Goal: Task Accomplishment & Management: Use online tool/utility

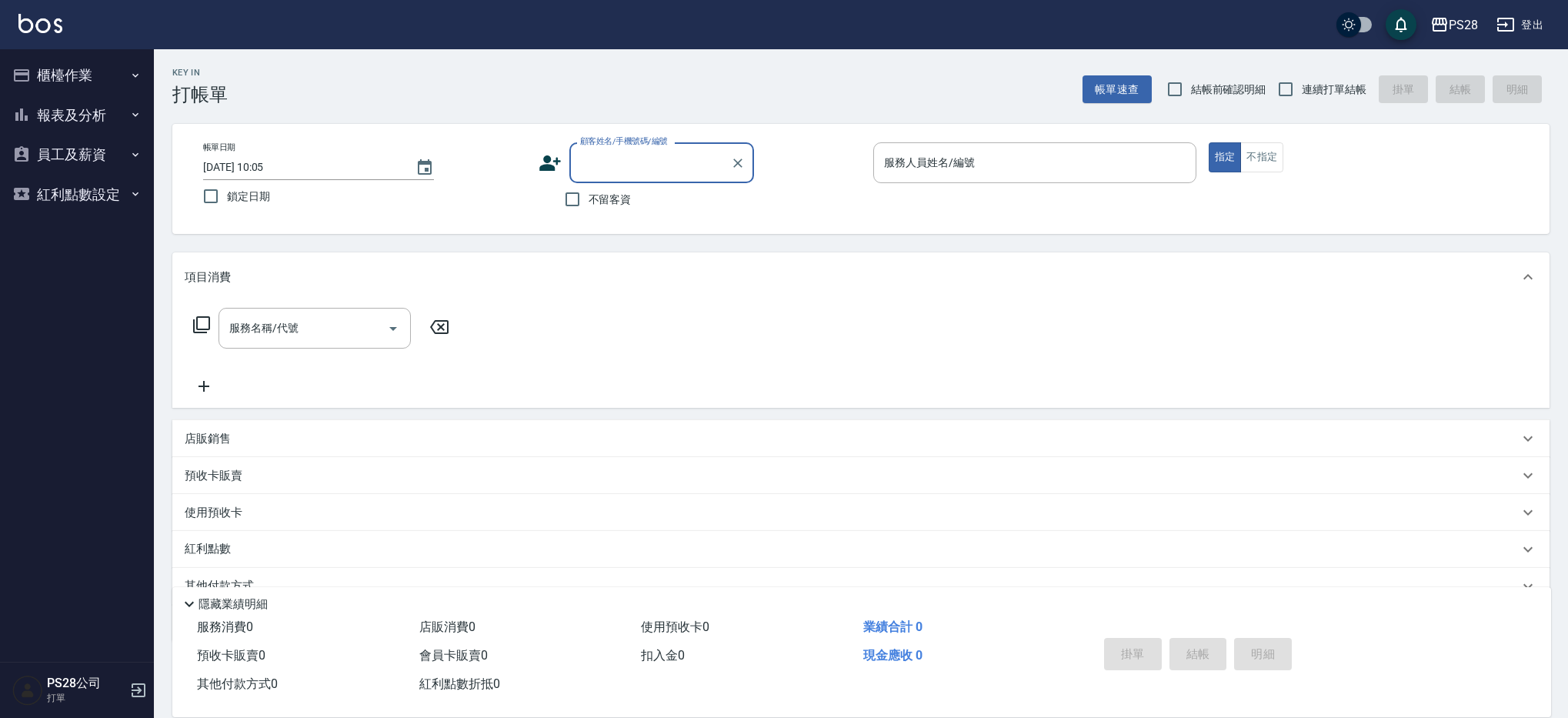
scroll to position [2, 0]
drag, startPoint x: 612, startPoint y: 199, endPoint x: 957, endPoint y: 142, distance: 349.7
click at [612, 199] on span "不留客資" at bounding box center [610, 197] width 43 height 16
click at [588, 199] on input "不留客資" at bounding box center [572, 197] width 32 height 32
checkbox input "true"
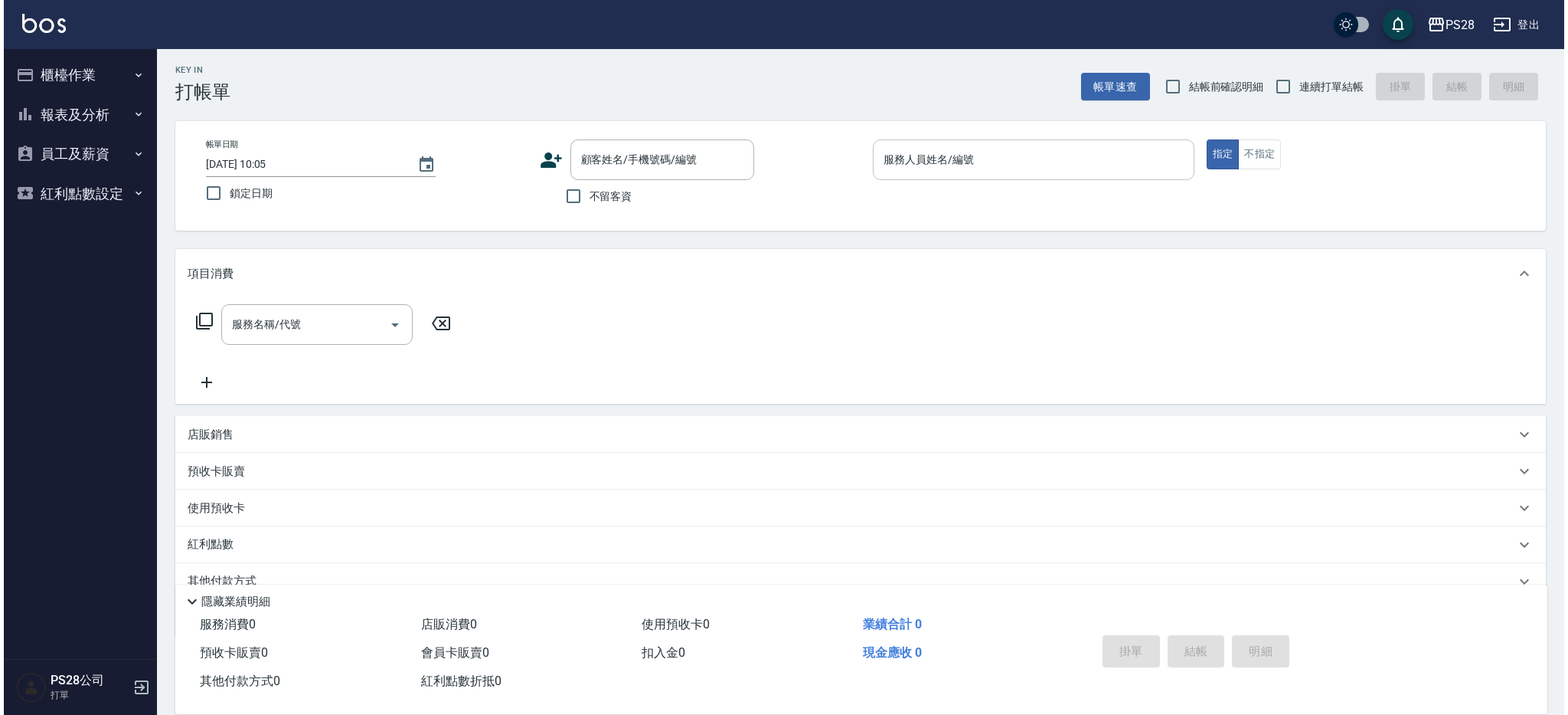
scroll to position [0, 0]
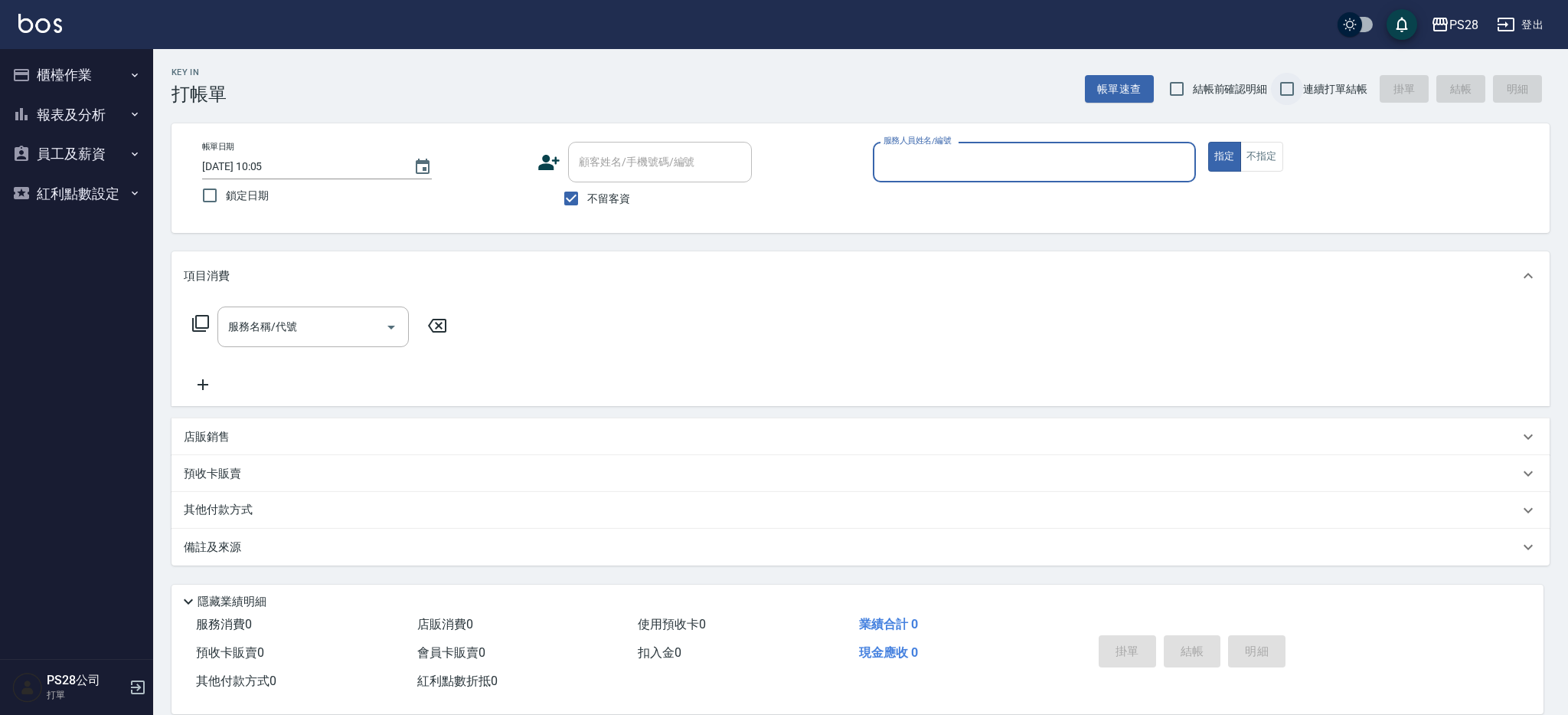
click at [1298, 84] on input "連續打單結帳" at bounding box center [1287, 88] width 32 height 32
checkbox input "true"
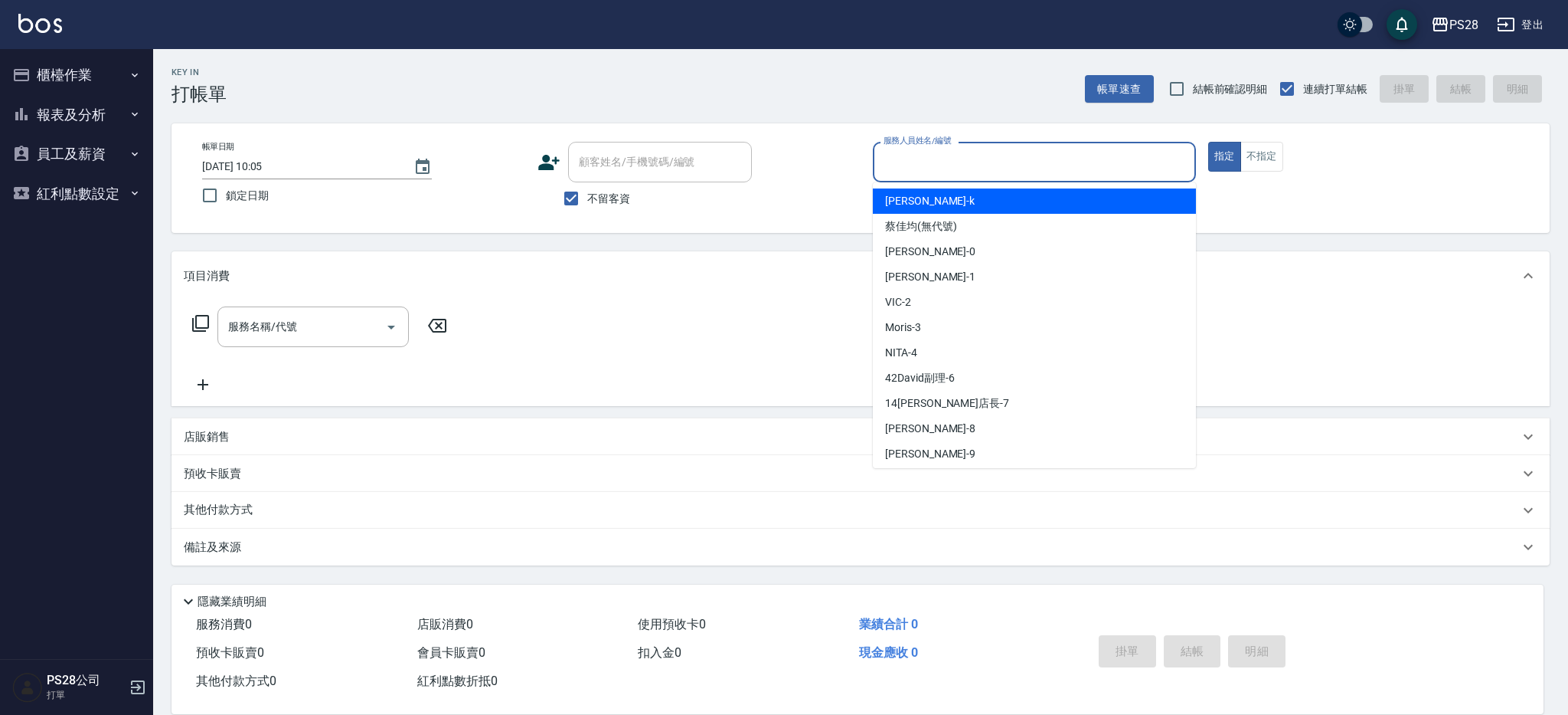
click at [1047, 170] on input "服務人員姓名/編號" at bounding box center [1034, 162] width 309 height 27
type input "[PERSON_NAME]-1"
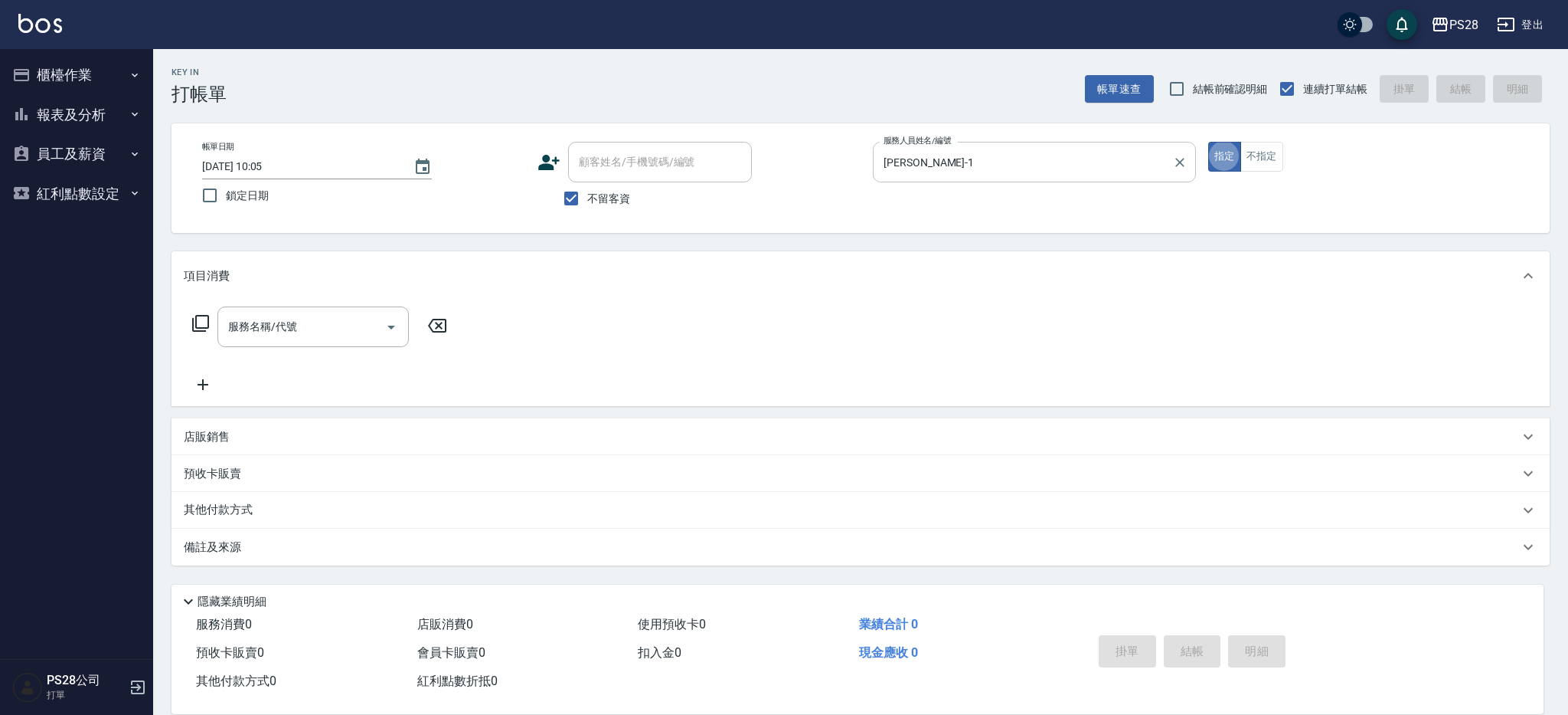
type button "true"
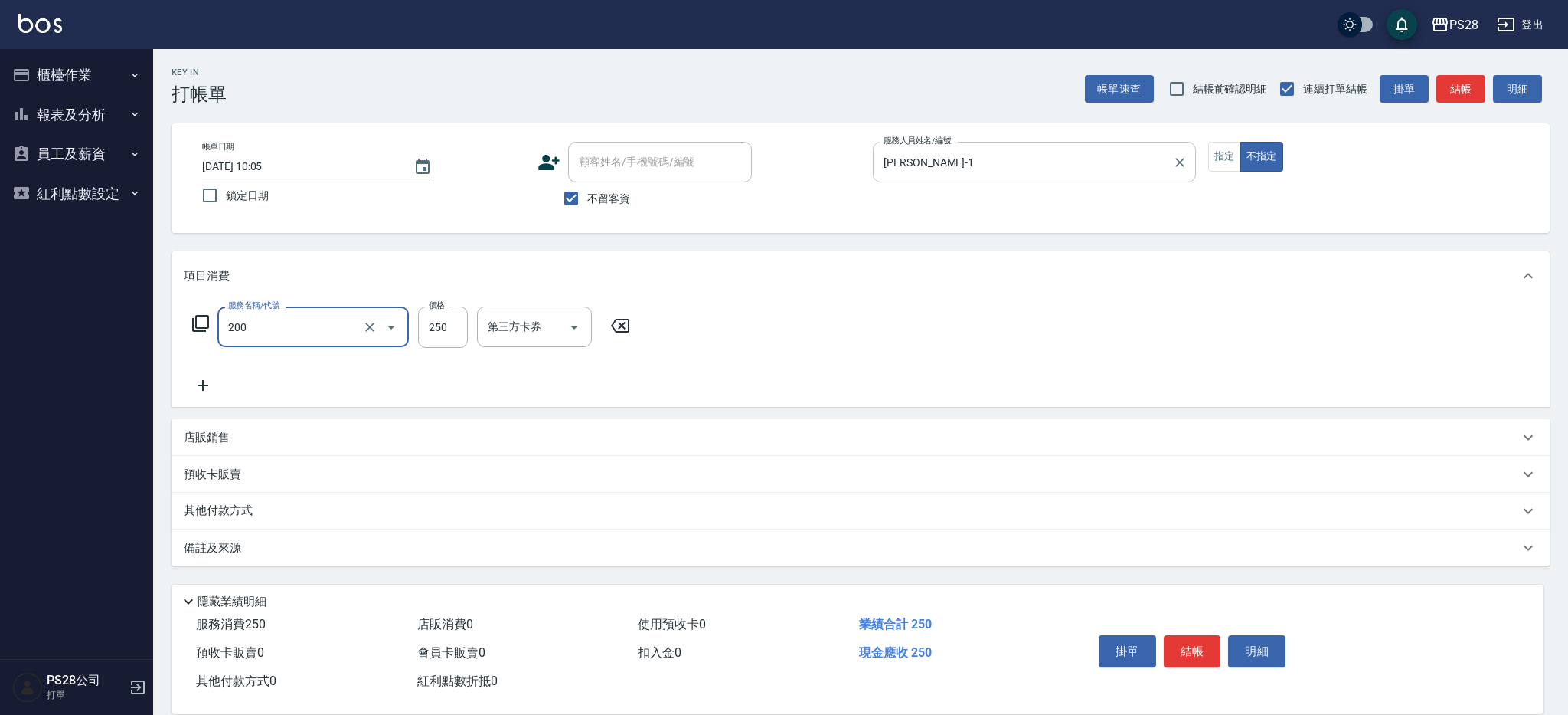
type input "New洗專案(200)"
type input "200"
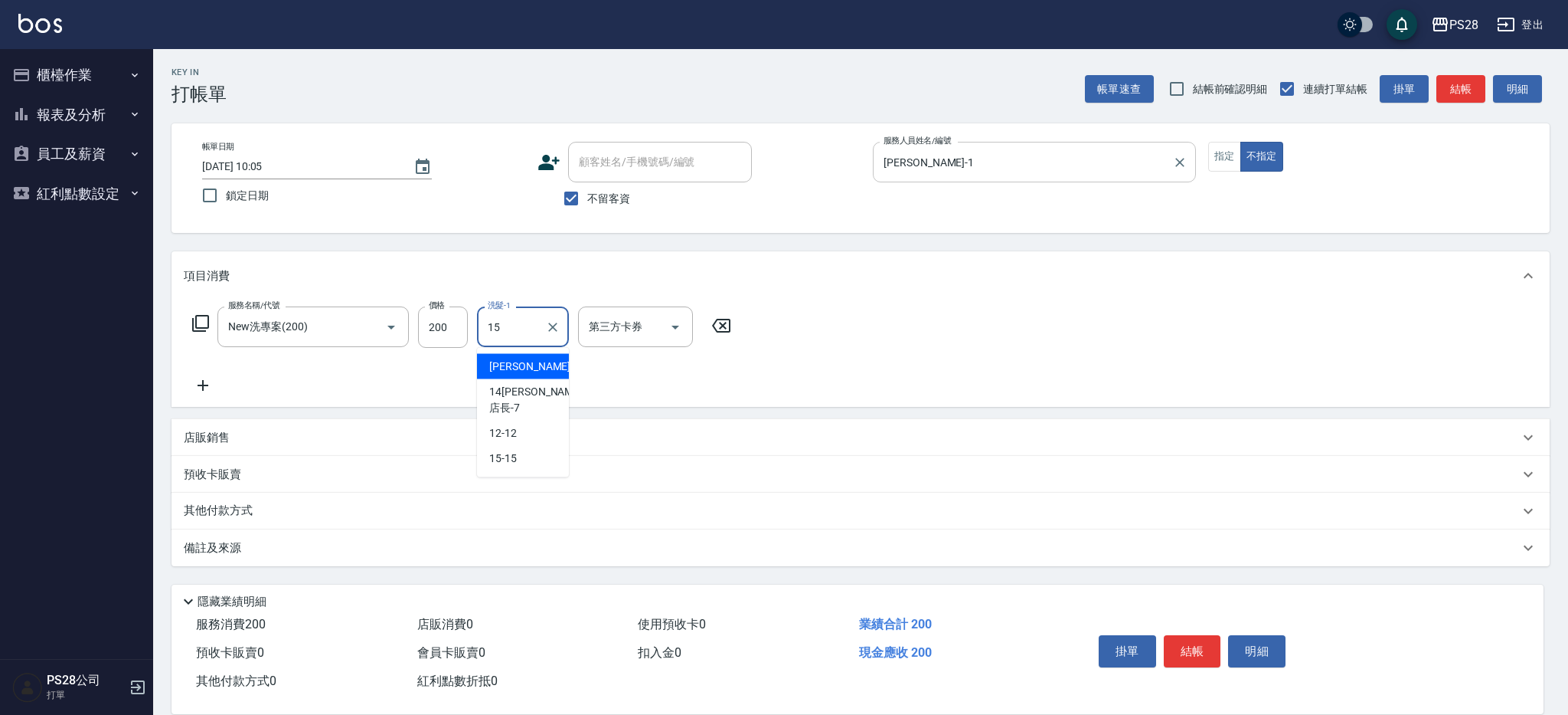
type input "15-15"
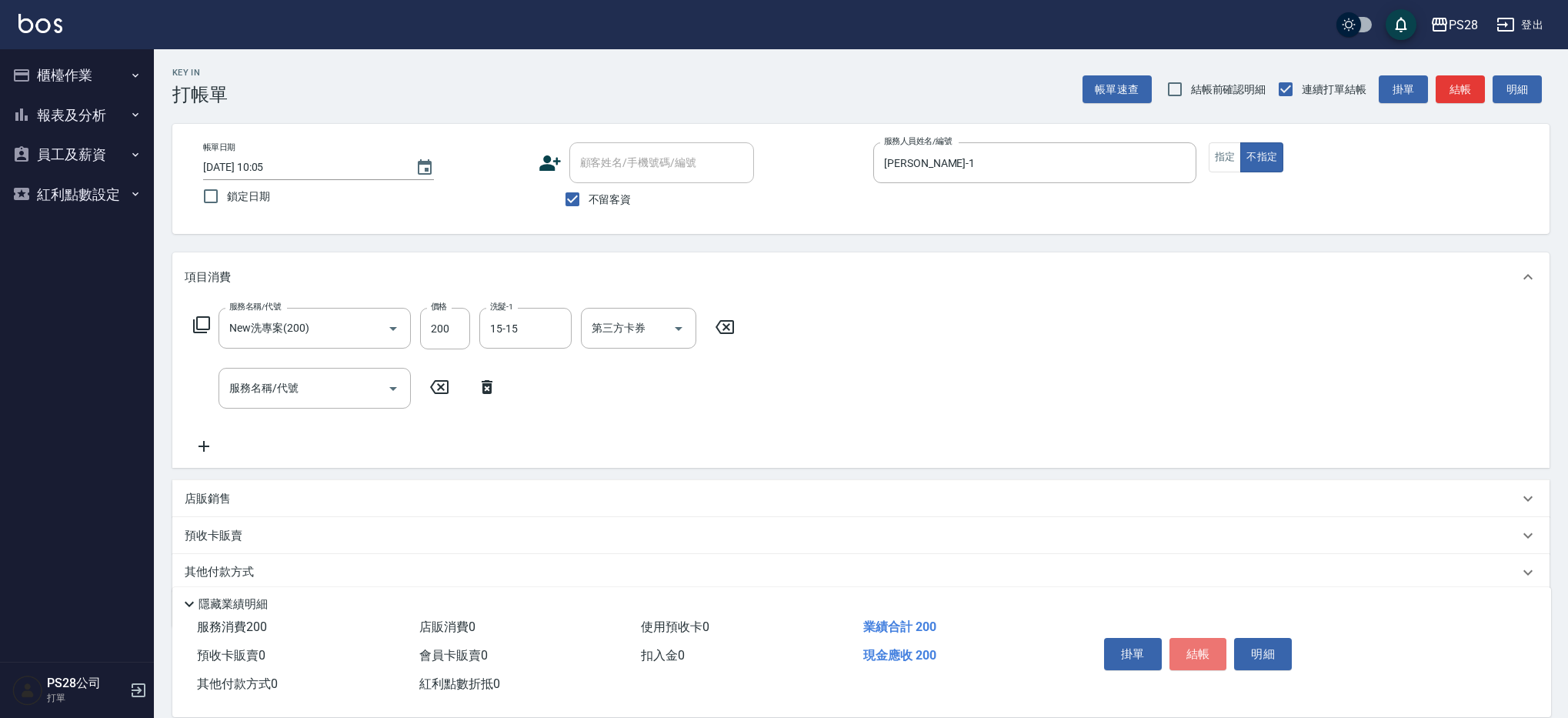
click at [1197, 652] on button "結帳" at bounding box center [1198, 654] width 58 height 32
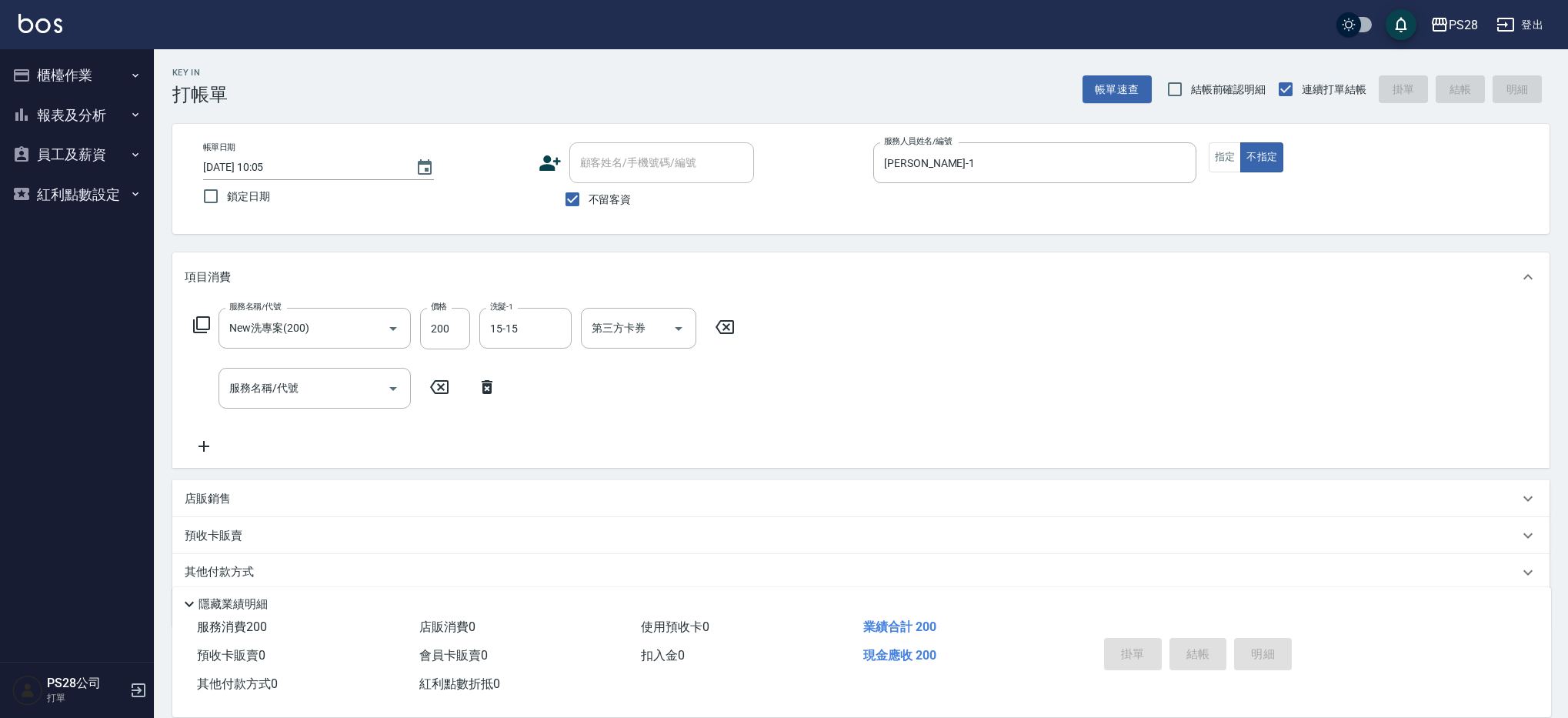
type input "[DATE] 11:35"
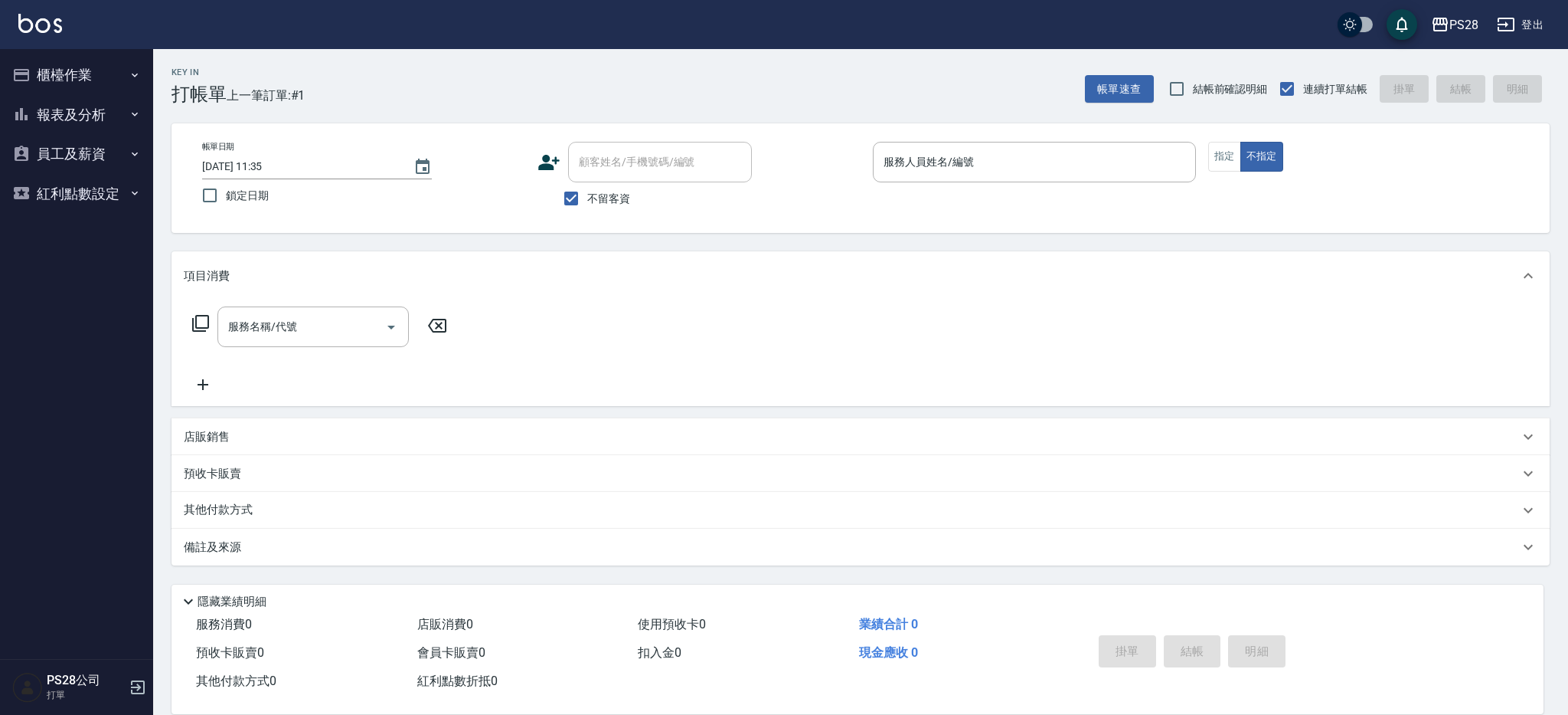
click at [616, 199] on span "不留客資" at bounding box center [609, 198] width 43 height 16
click at [587, 199] on input "不留客資" at bounding box center [571, 198] width 32 height 32
checkbox input "false"
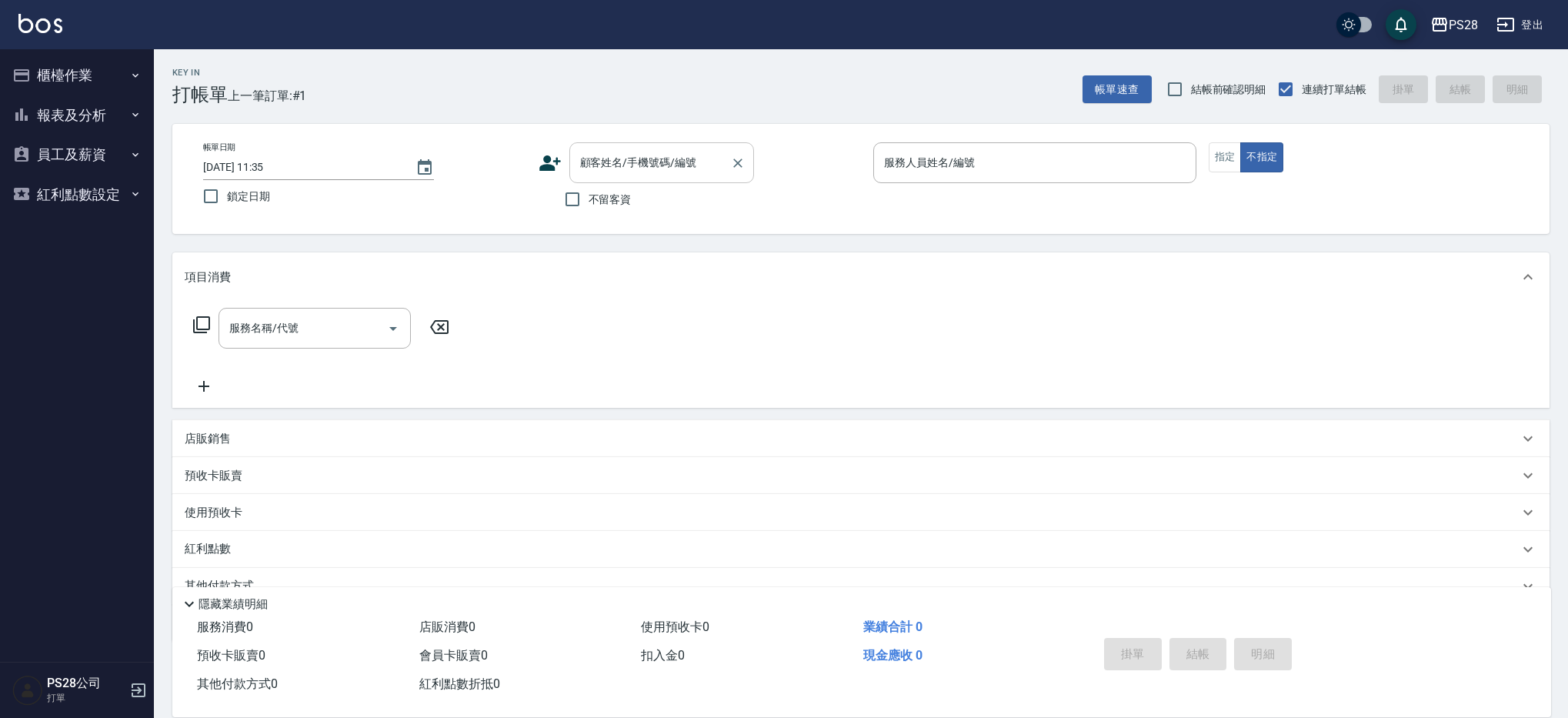
click at [672, 167] on input "顧客姓名/手機號碼/編號" at bounding box center [650, 162] width 148 height 27
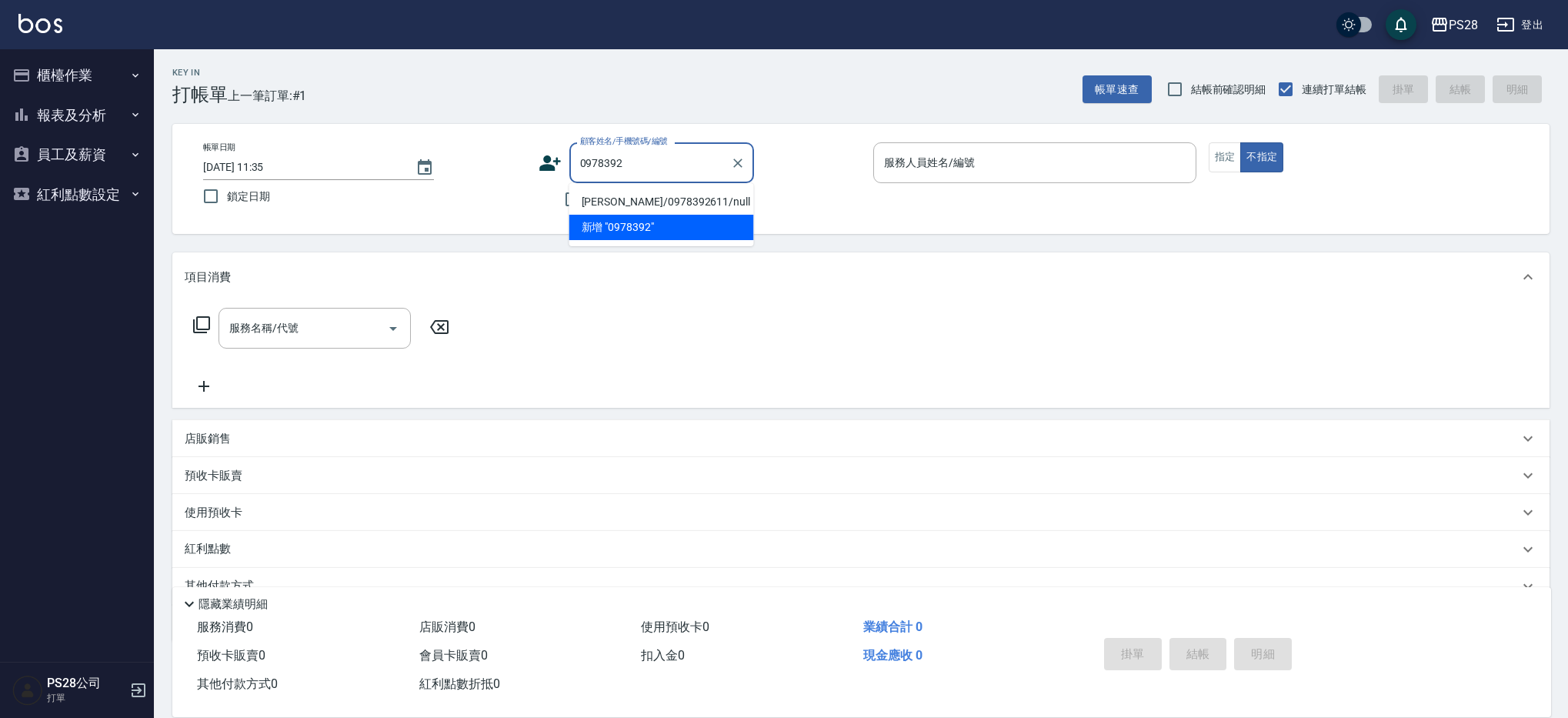
click at [690, 195] on li "[PERSON_NAME]/0978392611/null" at bounding box center [661, 202] width 185 height 26
type input "[PERSON_NAME]/0978392611/null"
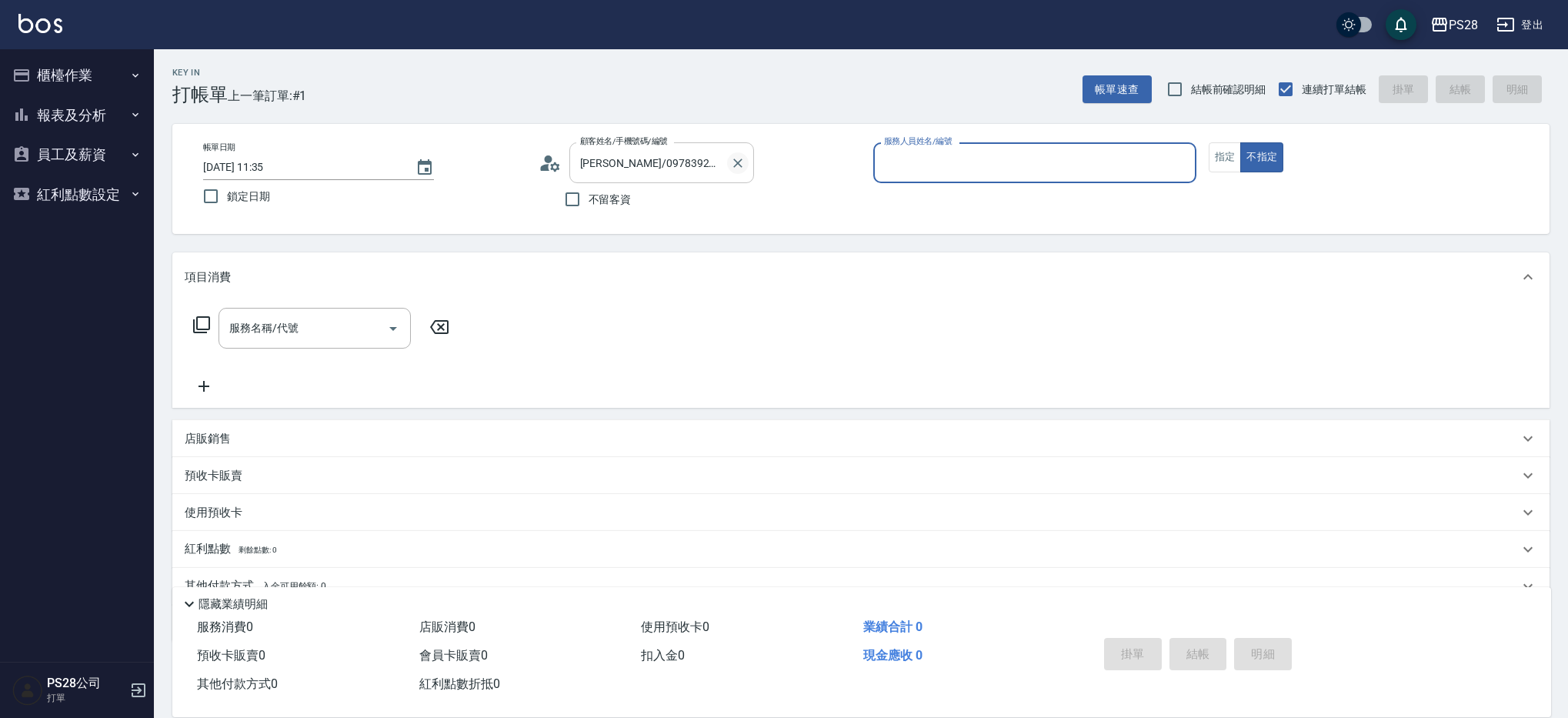
click at [741, 158] on icon "Clear" at bounding box center [737, 162] width 15 height 15
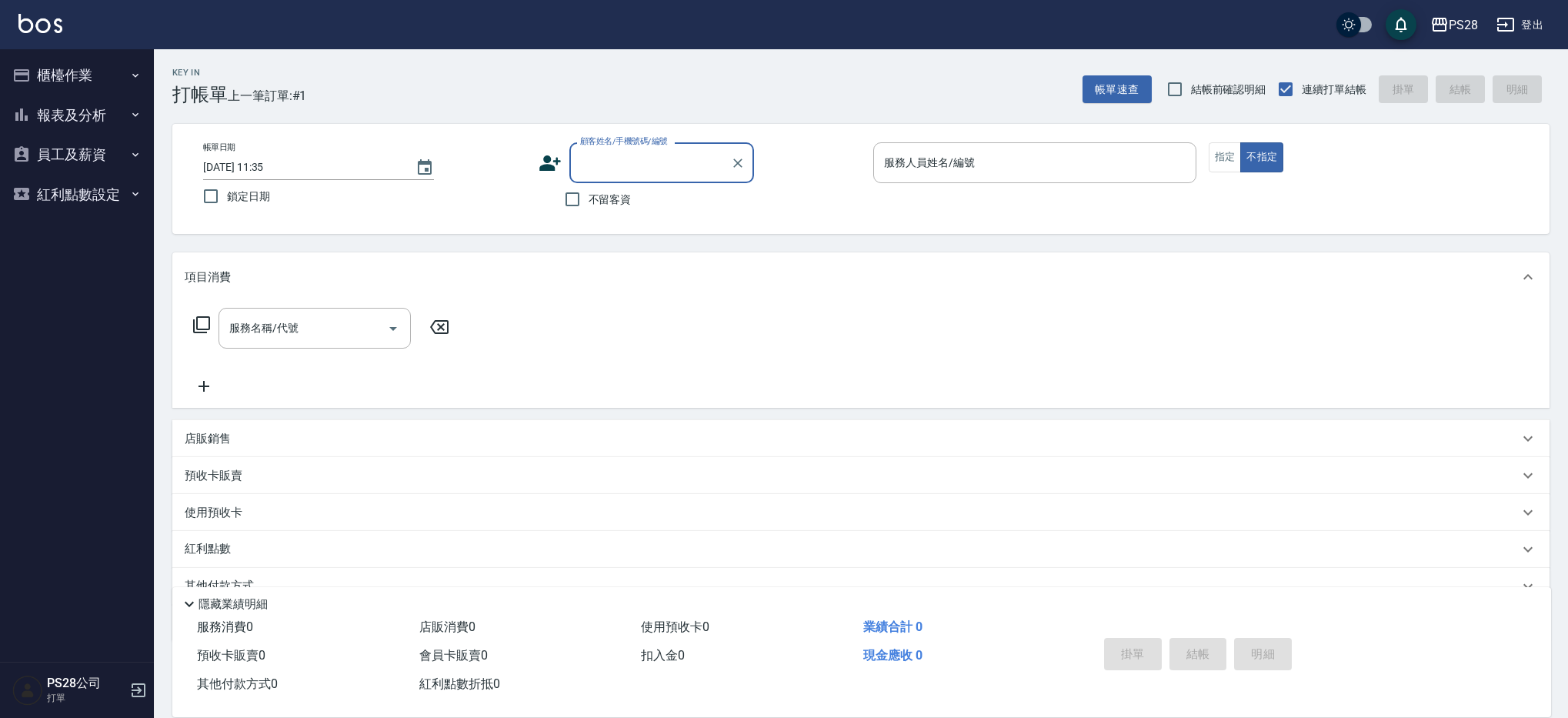
click at [595, 201] on span "不留客資" at bounding box center [610, 199] width 43 height 16
click at [588, 201] on input "不留客資" at bounding box center [572, 199] width 32 height 32
checkbox input "true"
